Goal: Transaction & Acquisition: Purchase product/service

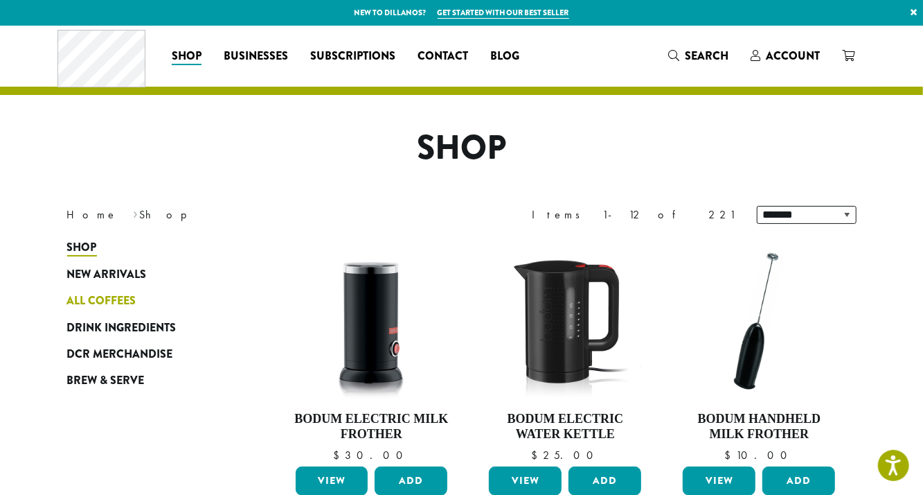
click at [90, 302] on span "All Coffees" at bounding box center [101, 300] width 69 height 17
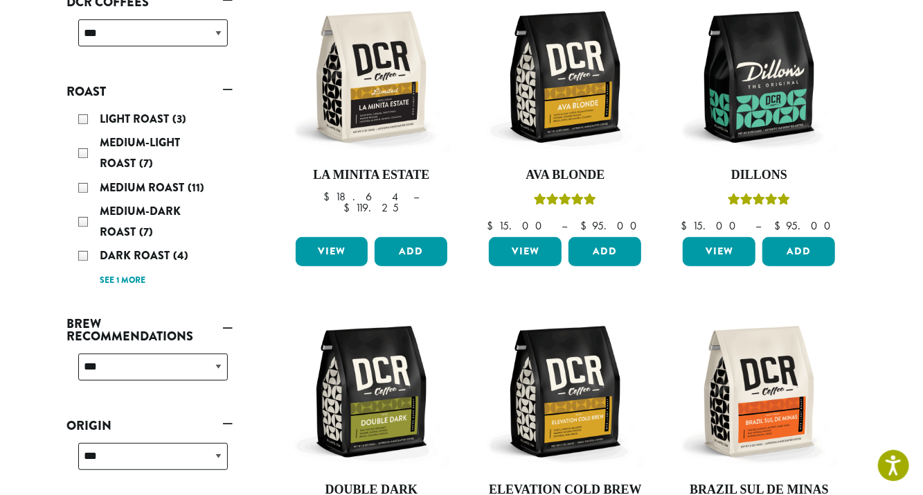
scroll to position [273, 0]
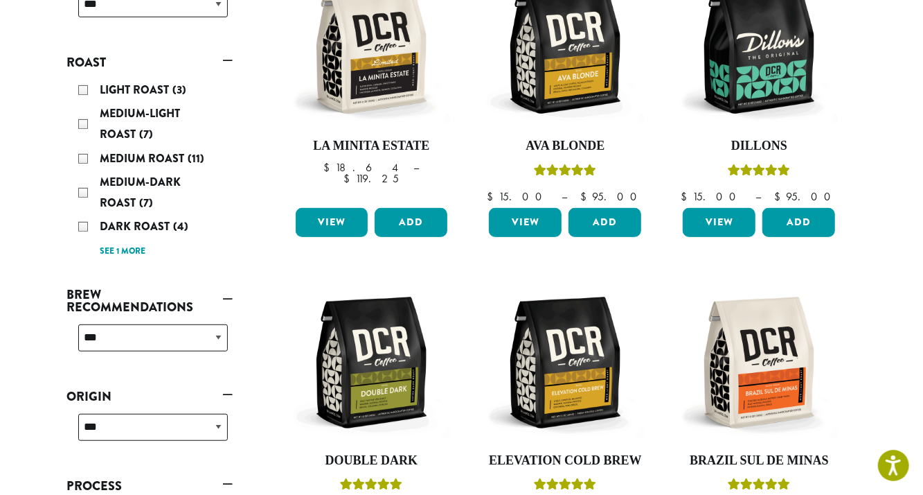
click at [84, 192] on div "Medium-Dark Roast (7)" at bounding box center [153, 193] width 150 height 42
